Goal: Use online tool/utility: Utilize a website feature to perform a specific function

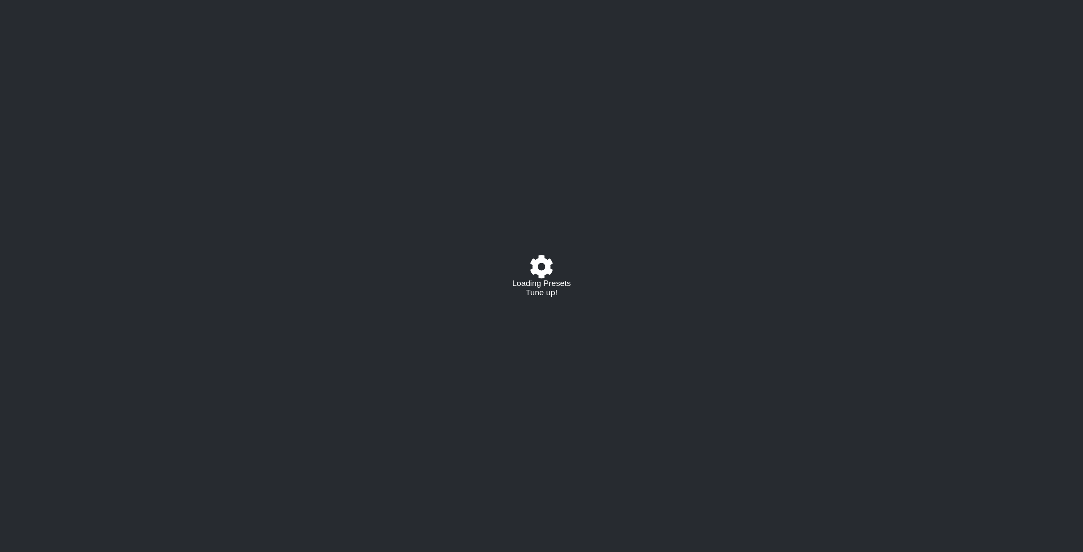
select select "/024WKYFRX"
select select "D"
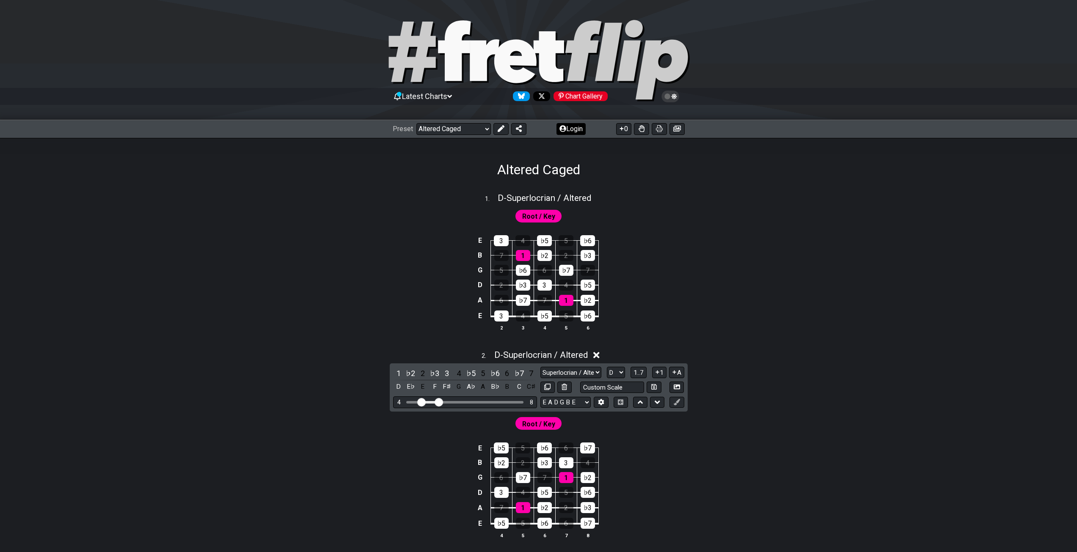
click at [582, 132] on button "Login" at bounding box center [570, 129] width 29 height 12
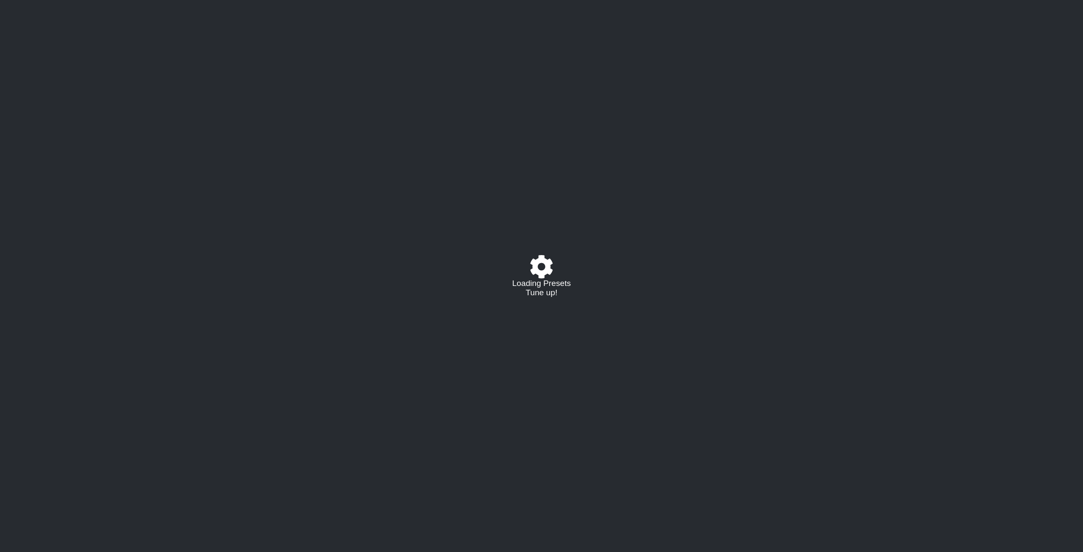
select select "/024WKYFRX"
select select "D"
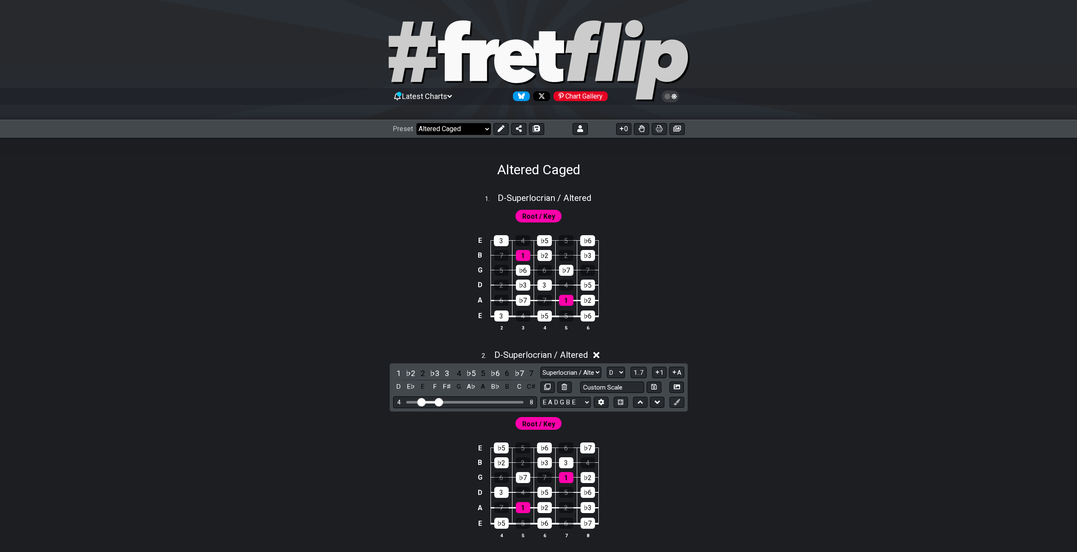
click at [469, 123] on select "Welcome to #fretflip! Altered Caged Custom Preset Minor Pentatonic Major Pentat…" at bounding box center [453, 129] width 74 height 12
click at [416, 123] on select "Welcome to #fretflip! Altered Caged Custom Preset Altered Caged - complete Mino…" at bounding box center [453, 129] width 74 height 12
select select "/022XM5V7L"
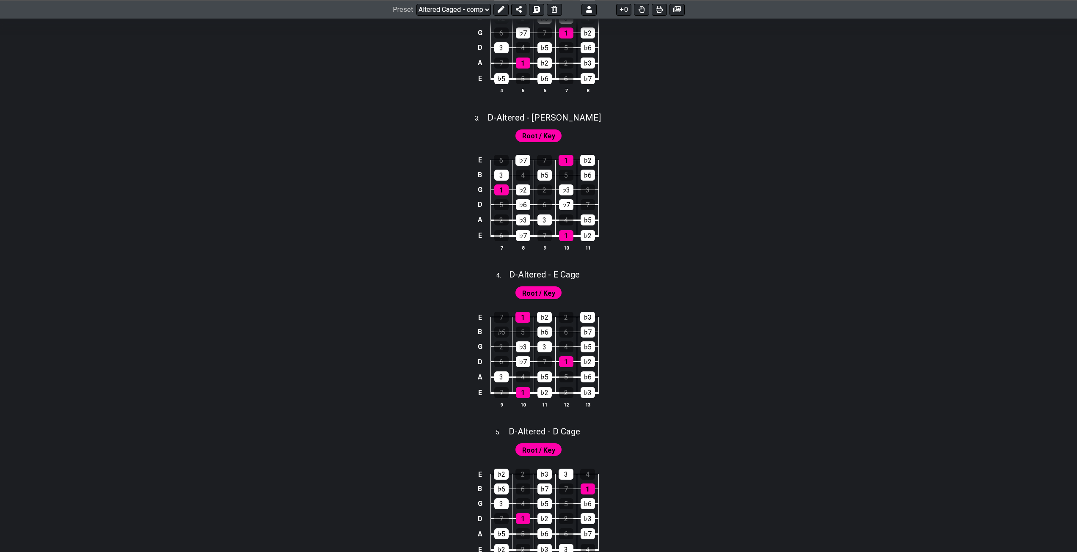
scroll to position [423, 0]
